Goal: Check status: Check status

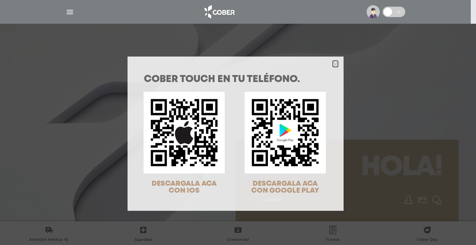
click at [333, 66] on icon "Close" at bounding box center [335, 64] width 5 height 5
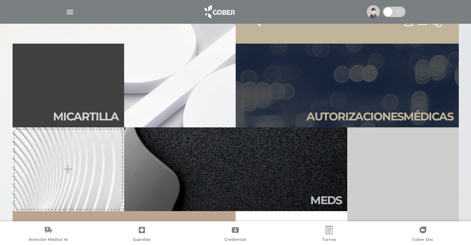
scroll to position [214, 0]
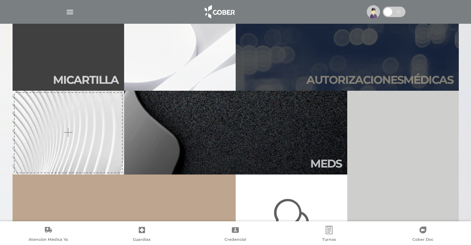
click at [346, 76] on h2 "Autori zaciones médicas" at bounding box center [380, 79] width 147 height 13
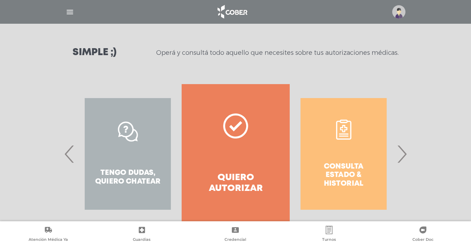
scroll to position [105, 0]
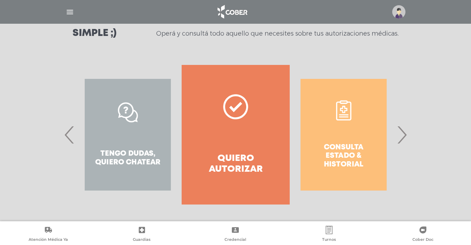
click at [404, 140] on span "›" at bounding box center [402, 135] width 14 height 38
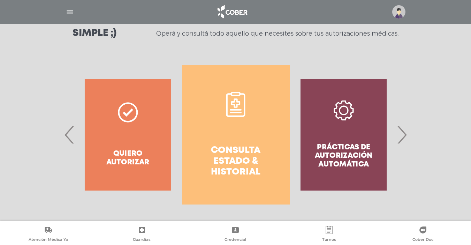
click at [226, 159] on h4 "Consulta estado & historial" at bounding box center [236, 161] width 83 height 33
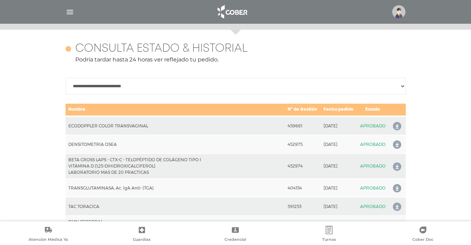
scroll to position [310, 0]
